Goal: Find specific page/section: Find specific page/section

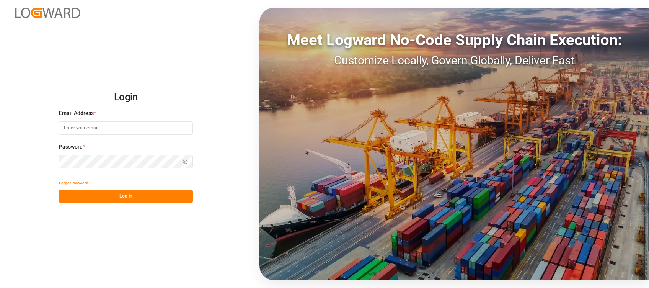
type input "[PERSON_NAME][EMAIL_ADDRESS][PERSON_NAME][DOMAIN_NAME]"
drag, startPoint x: 146, startPoint y: 198, endPoint x: 397, endPoint y: 107, distance: 266.8
click at [146, 198] on button "Log In" at bounding box center [126, 195] width 134 height 13
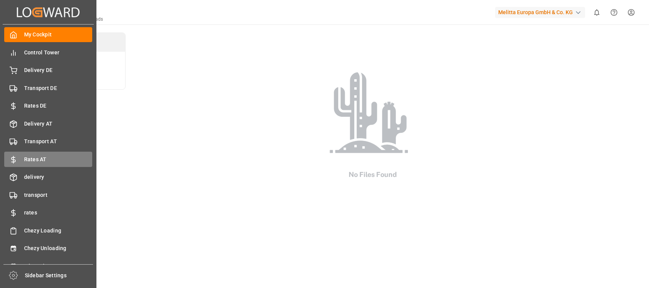
click at [48, 157] on span "Rates AT" at bounding box center [58, 159] width 68 height 8
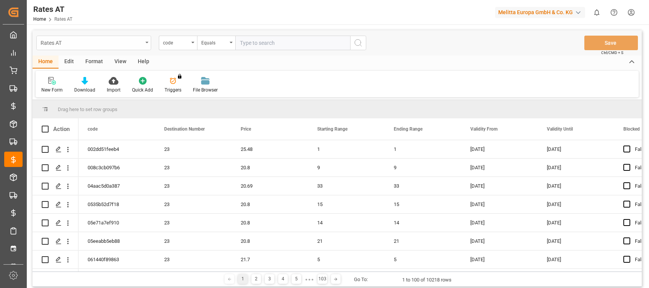
click at [120, 40] on div "Rates AT" at bounding box center [92, 42] width 102 height 10
type input "diesel"
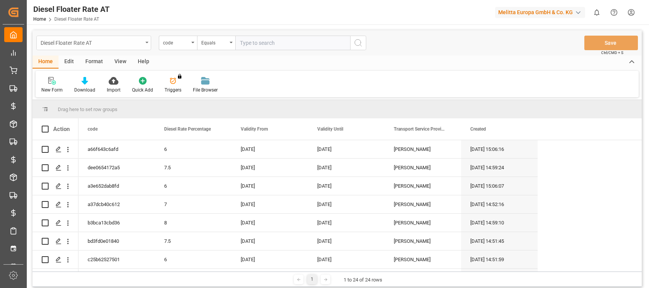
click at [112, 42] on div "Diesel Floater Rate AT" at bounding box center [92, 42] width 102 height 10
type input "energ"
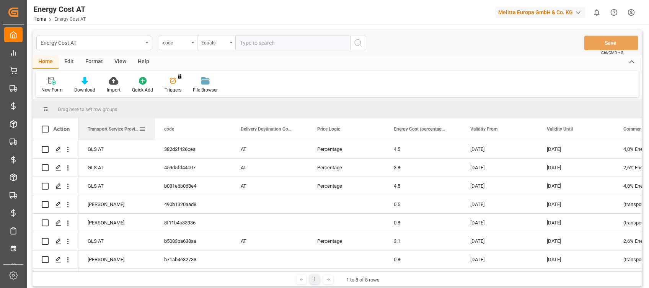
drag, startPoint x: 199, startPoint y: 131, endPoint x: 106, endPoint y: 128, distance: 93.8
click at [106, 128] on span "Transport Service Provider" at bounding box center [113, 128] width 51 height 5
drag, startPoint x: 119, startPoint y: 123, endPoint x: 83, endPoint y: 114, distance: 37.0
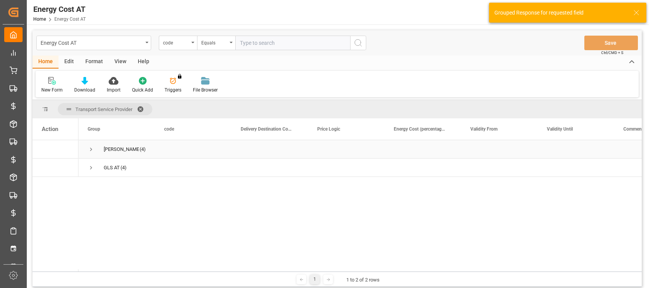
click at [93, 152] on span "Press SPACE to select this row." at bounding box center [91, 149] width 7 height 7
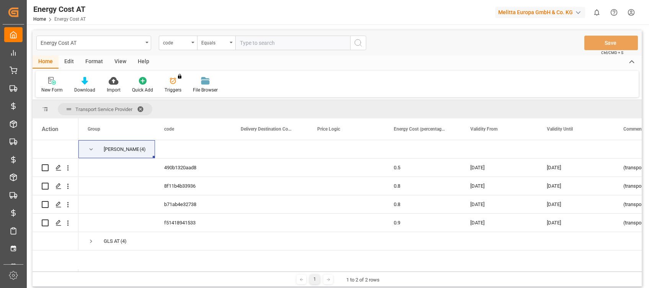
drag, startPoint x: 411, startPoint y: 272, endPoint x: 494, endPoint y: 274, distance: 83.0
click at [494, 274] on div "1 1 to 2 of 2 rows" at bounding box center [337, 278] width 609 height 15
drag, startPoint x: 494, startPoint y: 274, endPoint x: 497, endPoint y: 271, distance: 4.6
click at [497, 271] on div "1 1 to 2 of 2 rows" at bounding box center [337, 278] width 609 height 15
drag, startPoint x: 498, startPoint y: 271, endPoint x: 600, endPoint y: 276, distance: 102.2
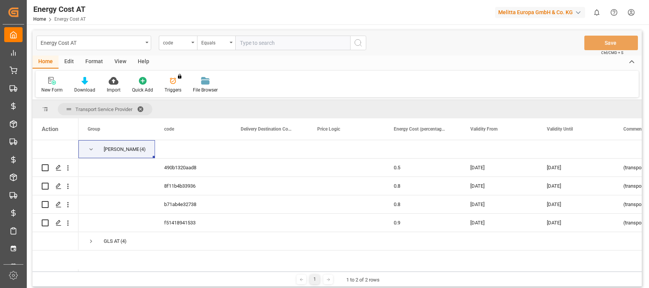
click at [600, 276] on div "1 1 to 2 of 2 rows" at bounding box center [337, 278] width 609 height 15
click at [604, 271] on div "1 1 to 2 of 2 rows" at bounding box center [337, 278] width 609 height 15
